Goal: Task Accomplishment & Management: Use online tool/utility

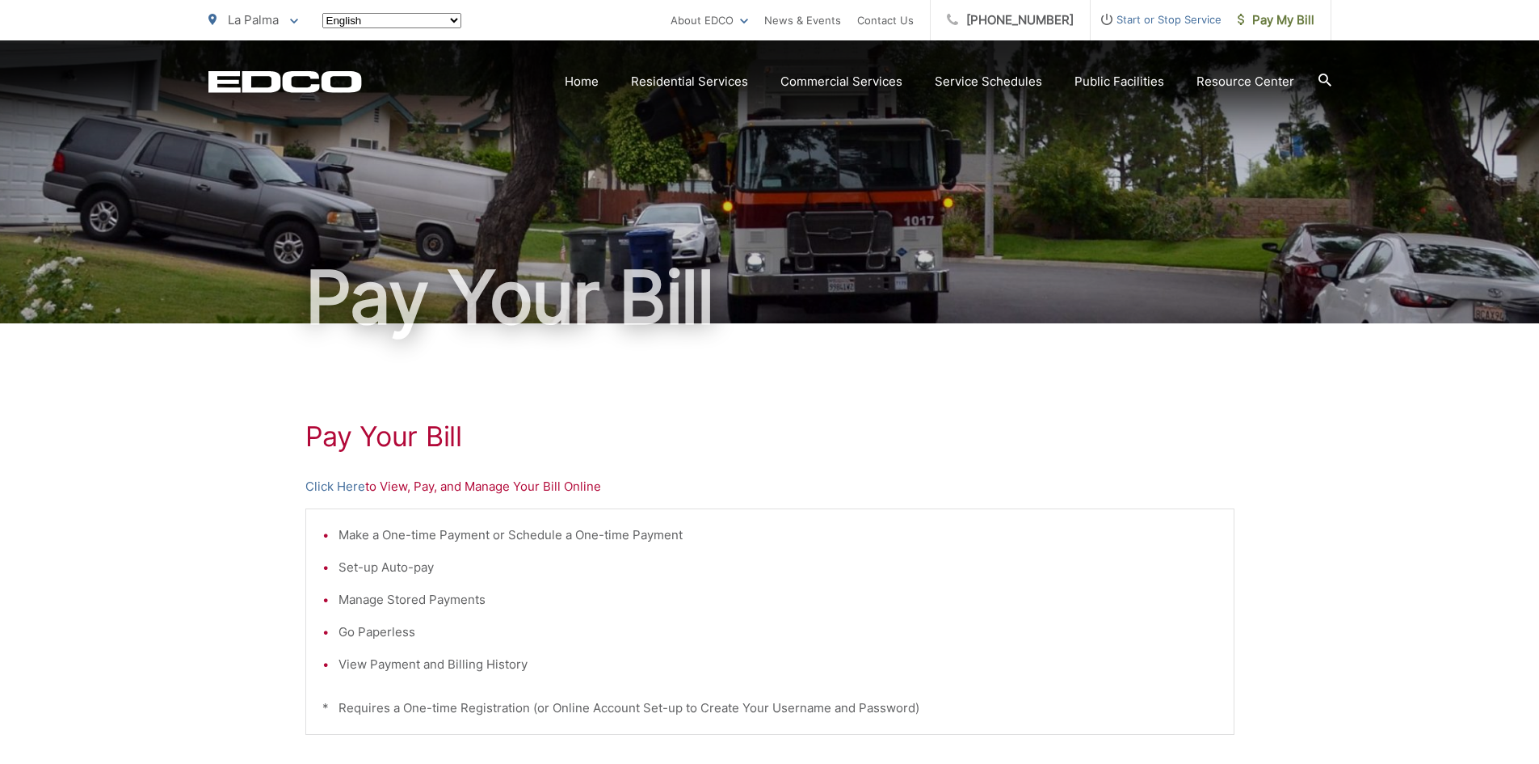
click at [263, 9] on div "La Palma To change your zip code, enter it below and press change. Change Take …" at bounding box center [253, 20] width 90 height 40
click at [272, 19] on span "La Palma" at bounding box center [253, 19] width 51 height 15
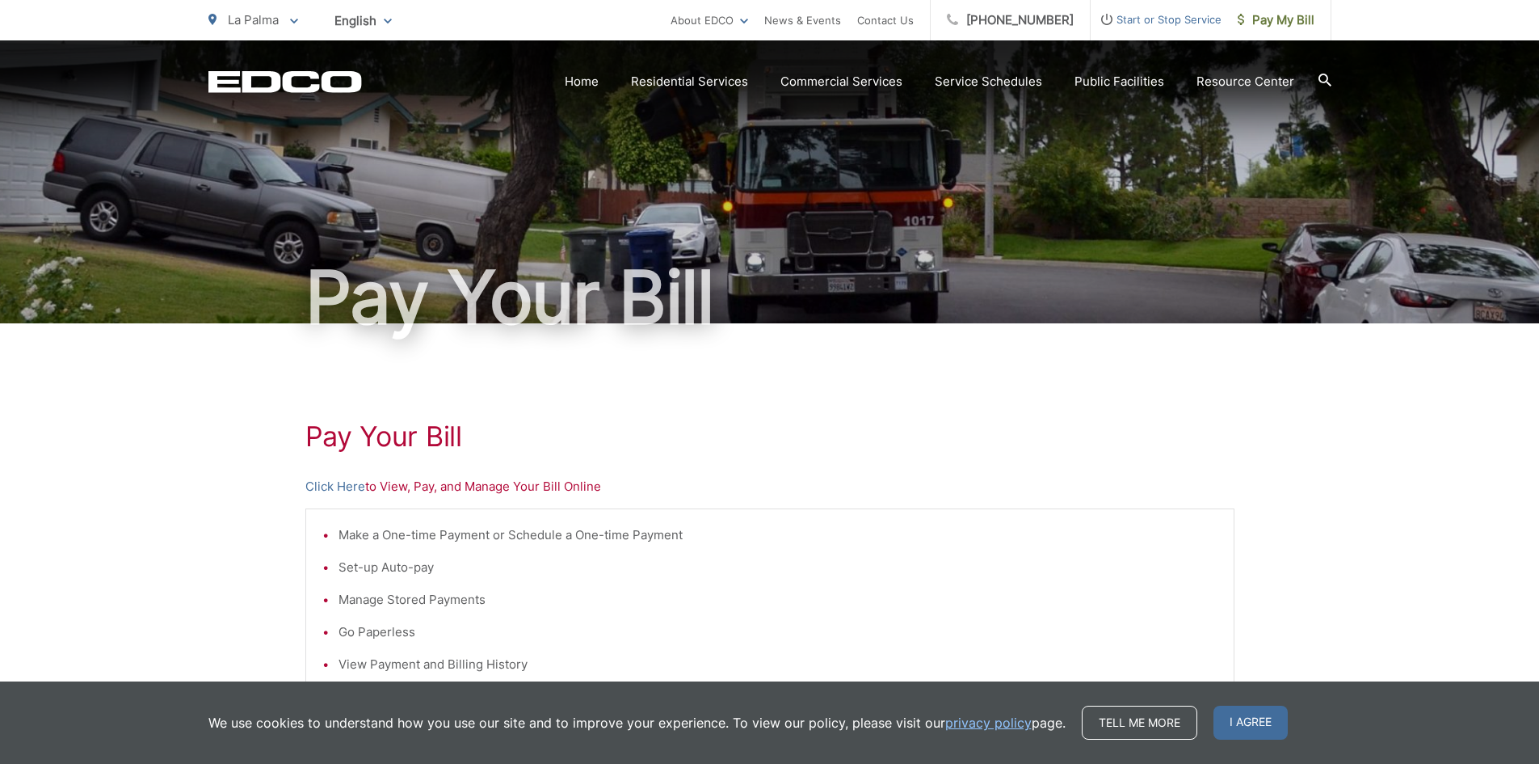
click at [257, 18] on span "La Palma" at bounding box center [253, 19] width 51 height 15
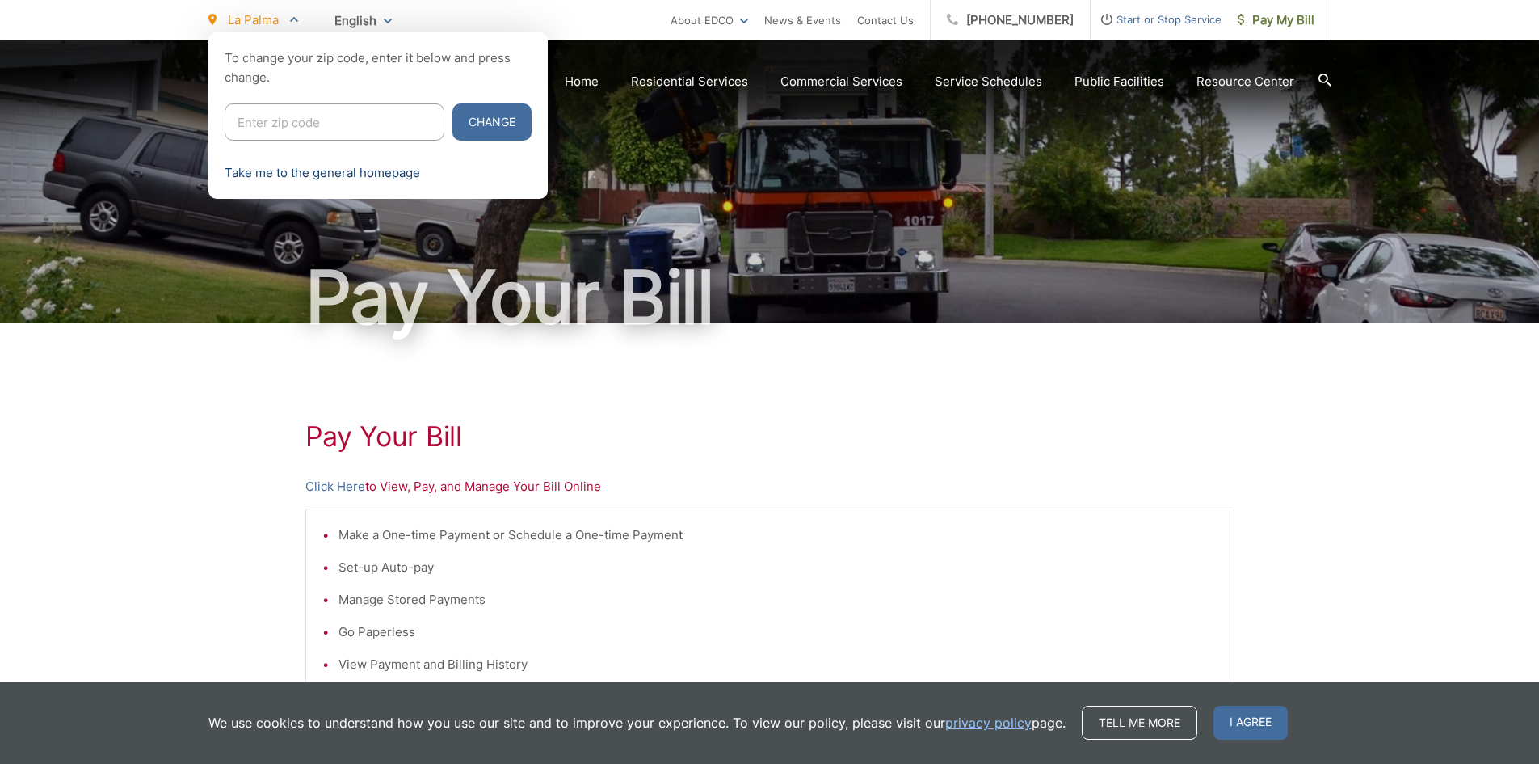
click at [280, 177] on link "Take me to the general homepage" at bounding box center [323, 172] width 196 height 19
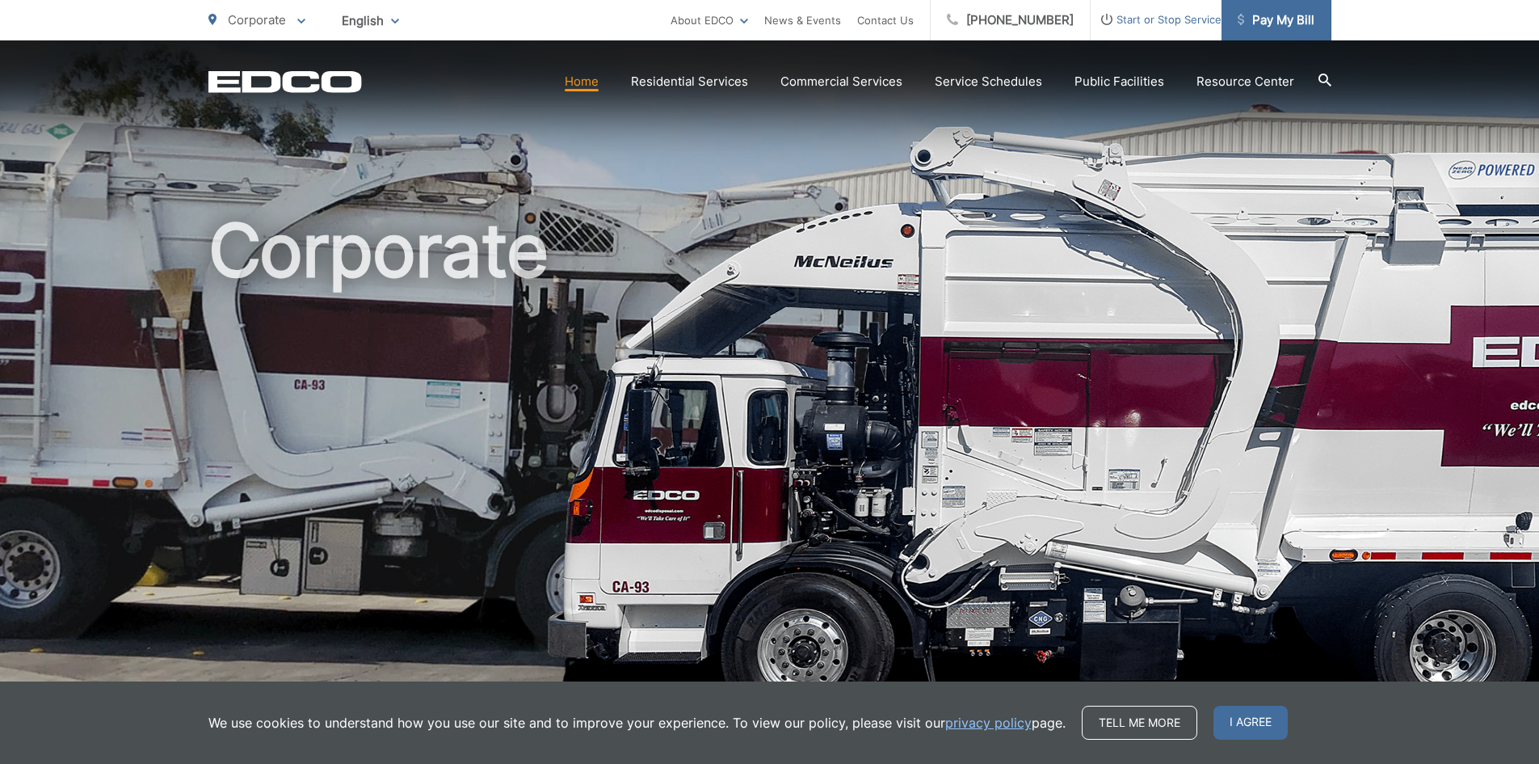
click at [1243, 15] on icon at bounding box center [1241, 19] width 6 height 11
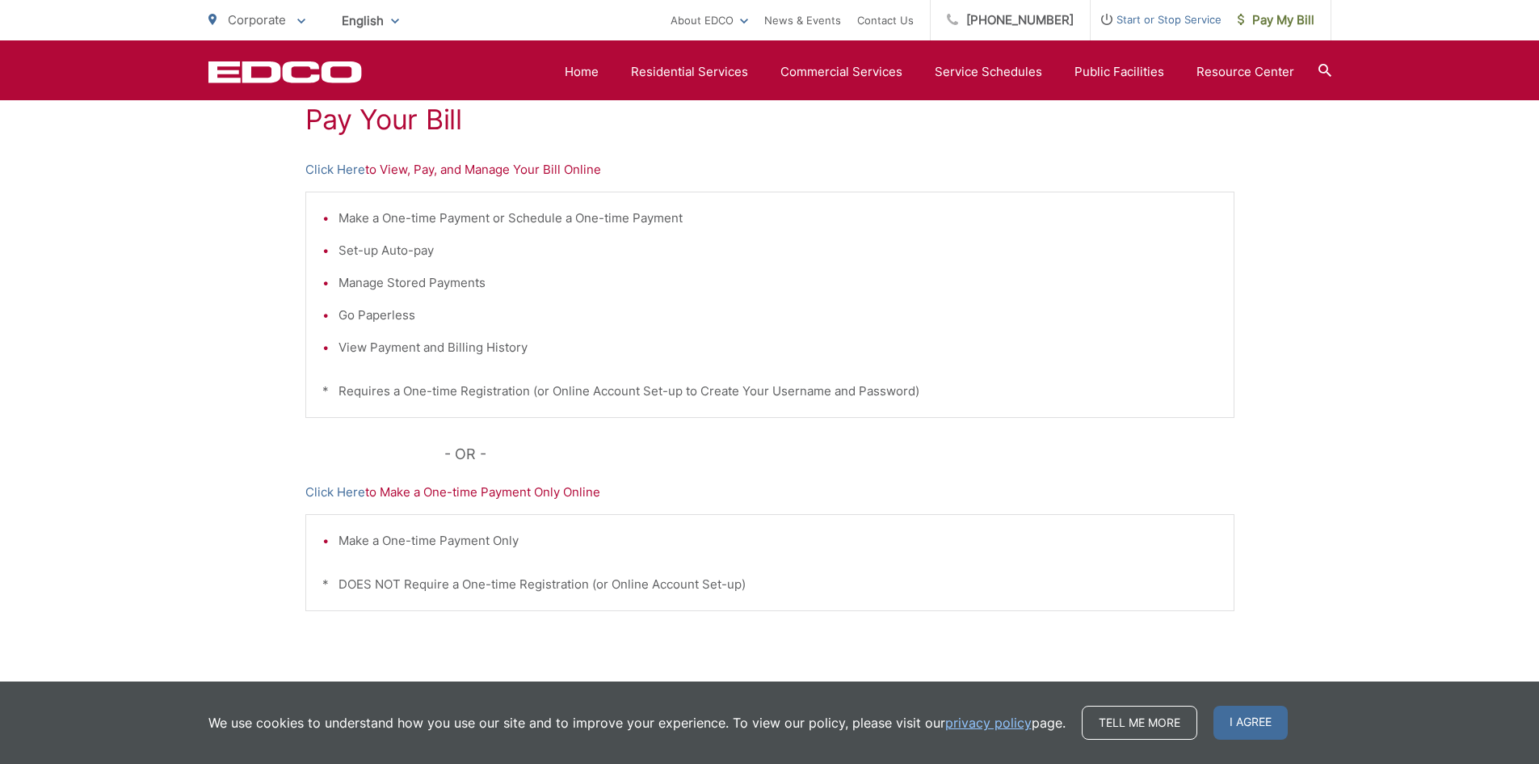
scroll to position [224, 0]
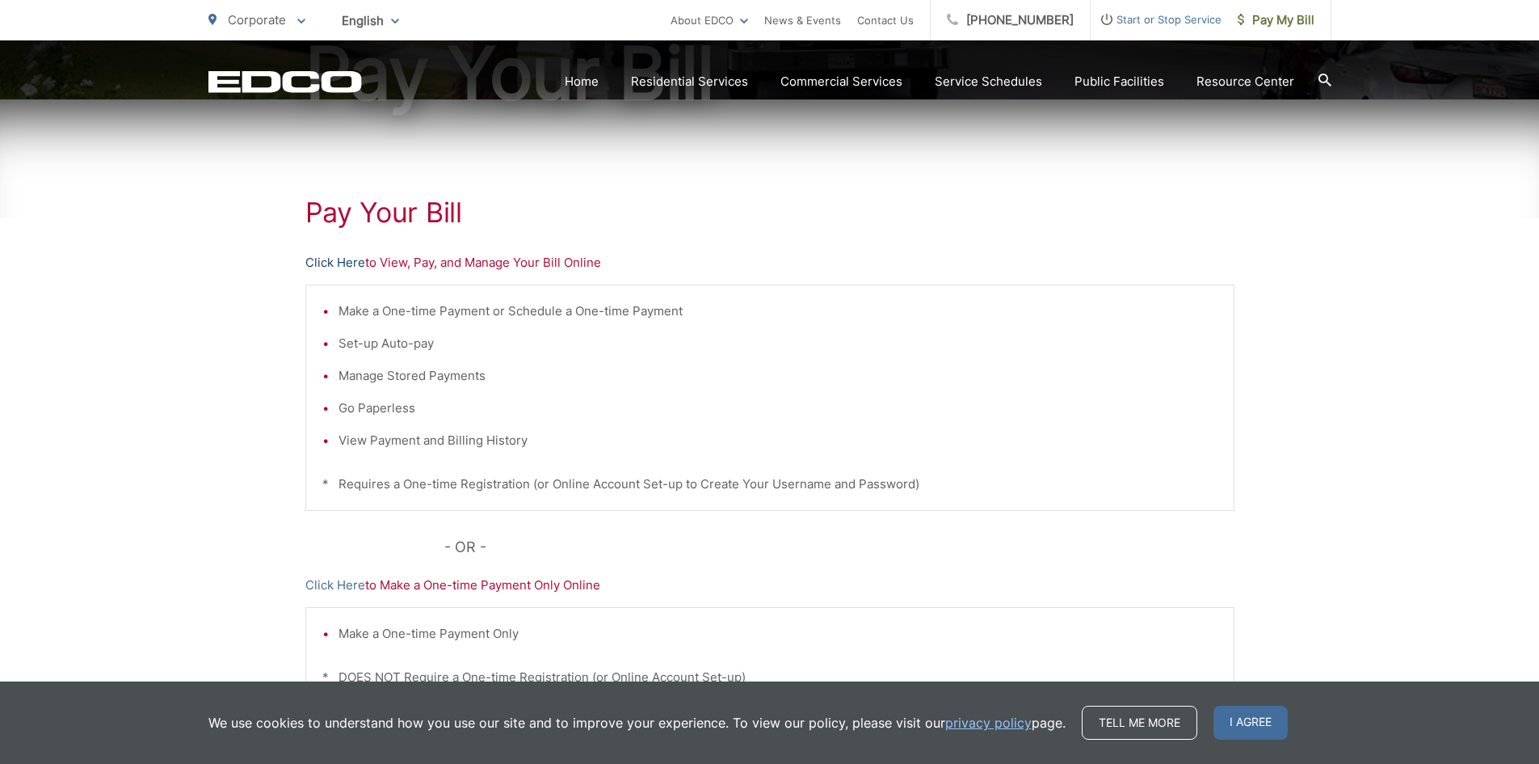
click at [328, 257] on link "Click Here" at bounding box center [335, 262] width 60 height 19
